Goal: Task Accomplishment & Management: Use online tool/utility

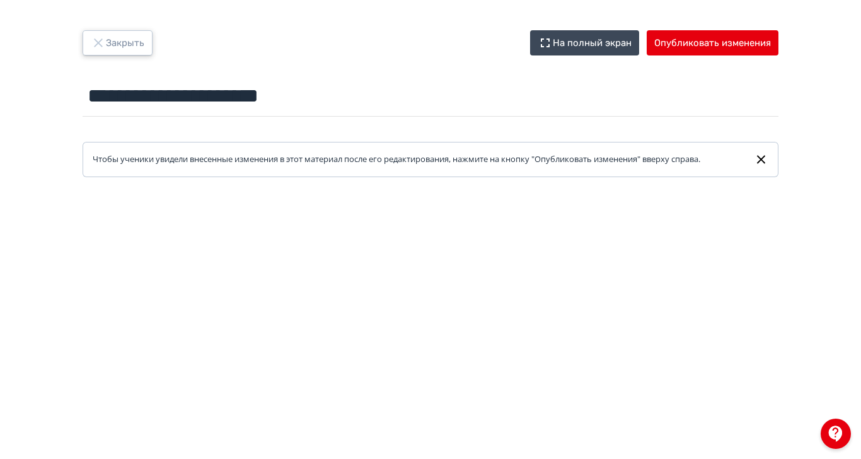
click at [102, 43] on icon "button" at bounding box center [98, 42] width 8 height 8
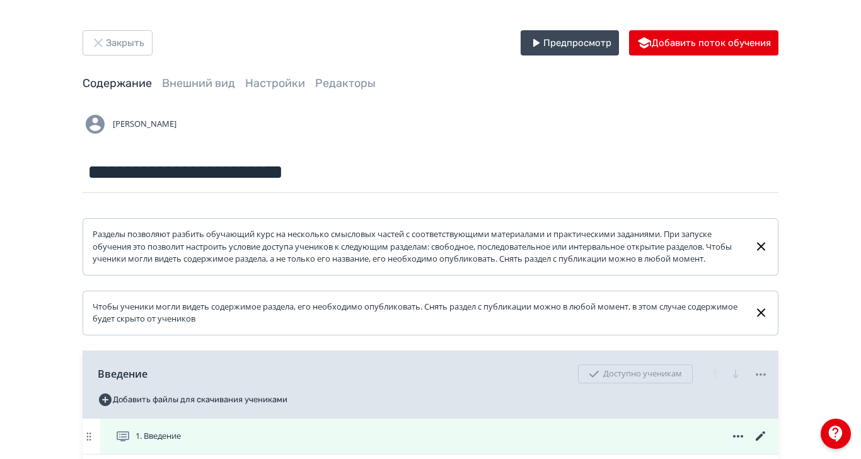
click at [768, 444] on icon at bounding box center [760, 435] width 15 height 15
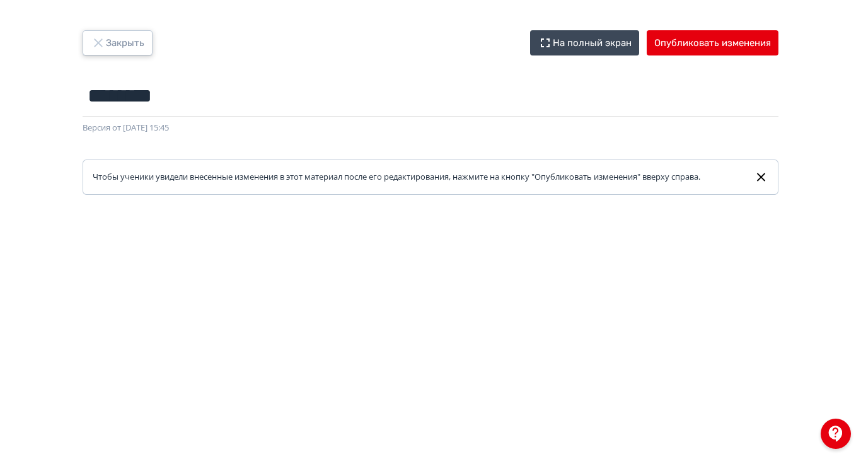
click at [106, 38] on icon "button" at bounding box center [98, 42] width 15 height 15
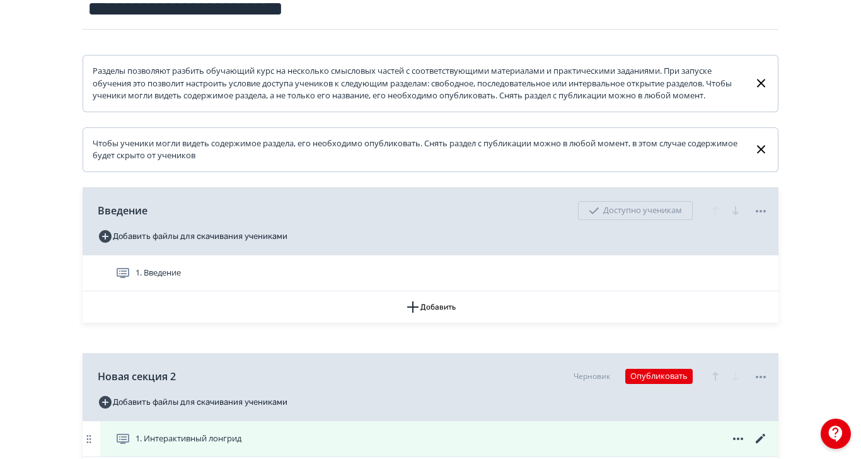
scroll to position [164, 0]
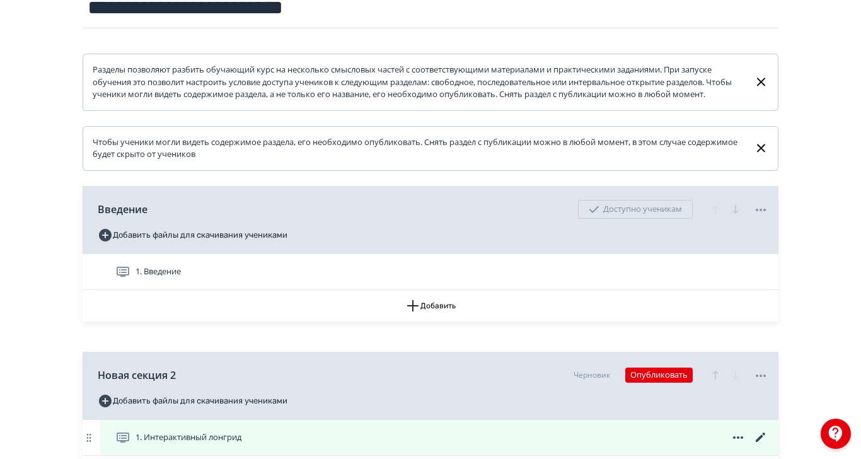
click at [768, 445] on icon at bounding box center [760, 437] width 15 height 15
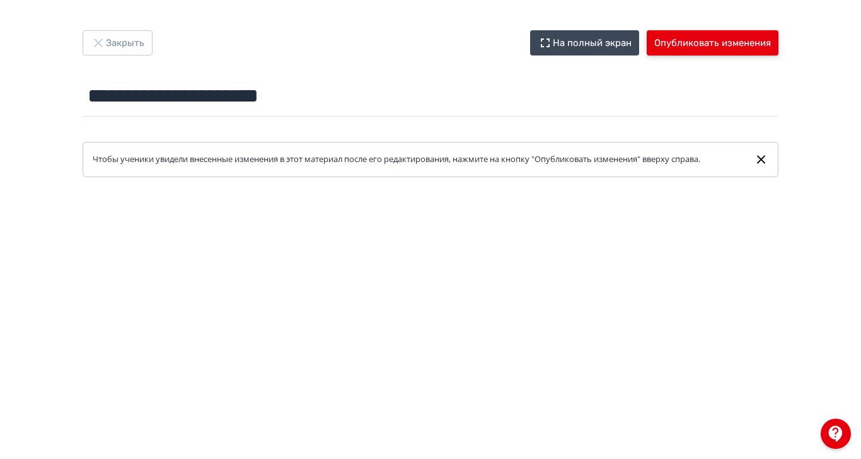
click at [778, 51] on button "Опубликовать изменения" at bounding box center [712, 42] width 132 height 25
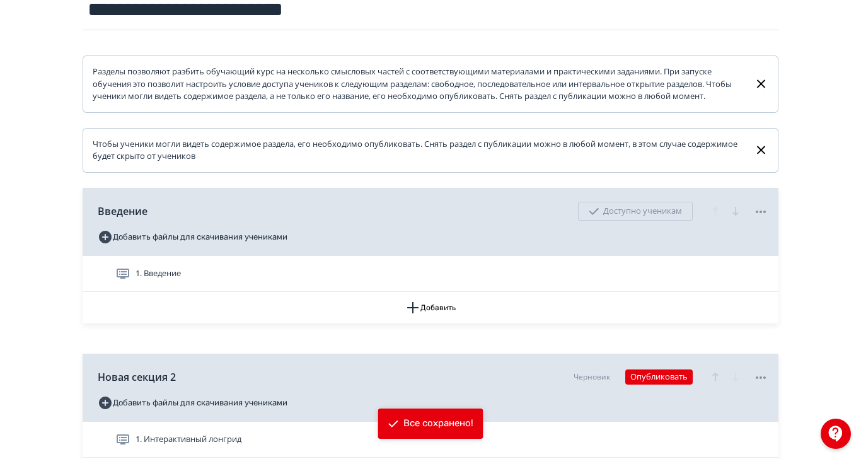
scroll to position [164, 0]
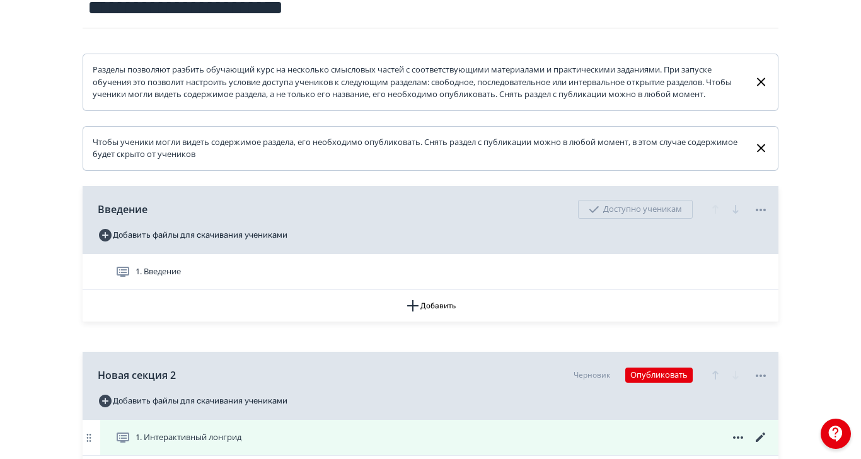
click at [768, 445] on icon at bounding box center [760, 437] width 15 height 15
